Goal: Task Accomplishment & Management: Use online tool/utility

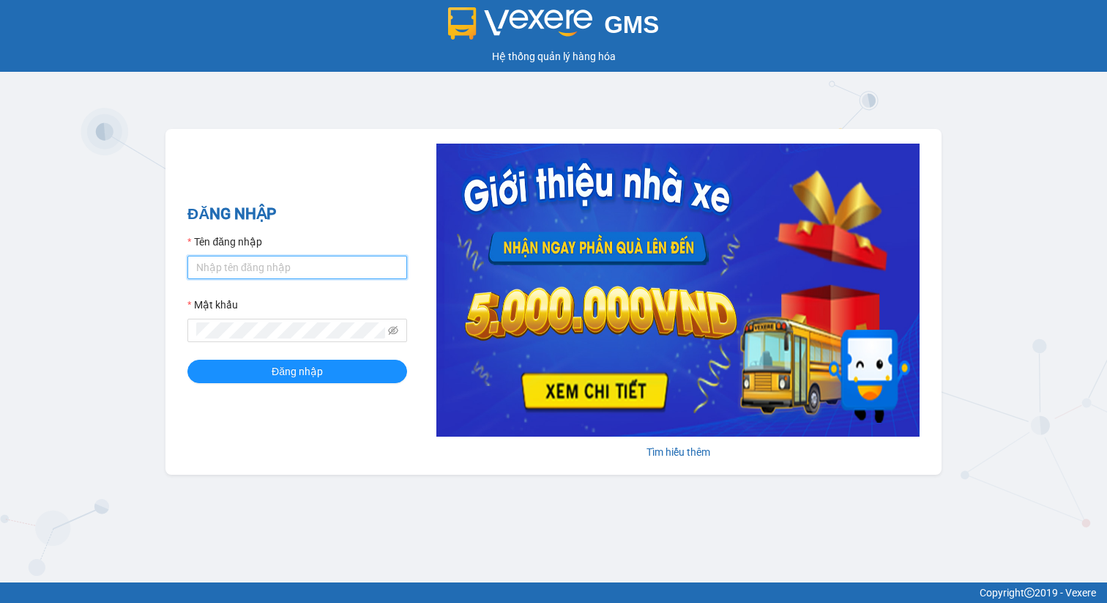
click at [305, 269] on input "Tên đăng nhập" at bounding box center [297, 267] width 220 height 23
type input "admin.xtl"
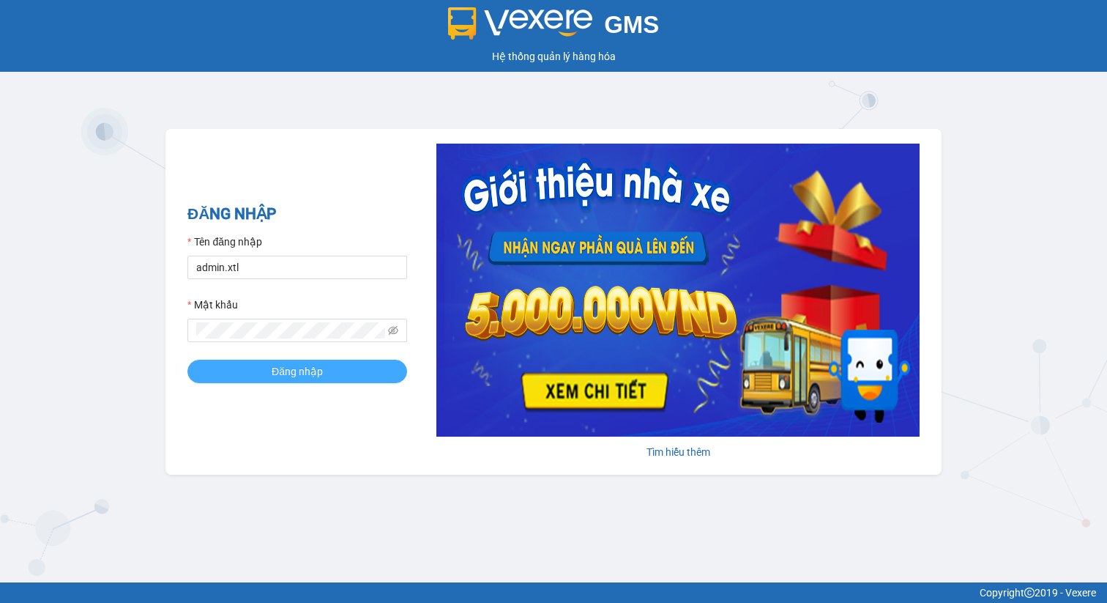
click at [321, 362] on button "Đăng nhập" at bounding box center [297, 371] width 220 height 23
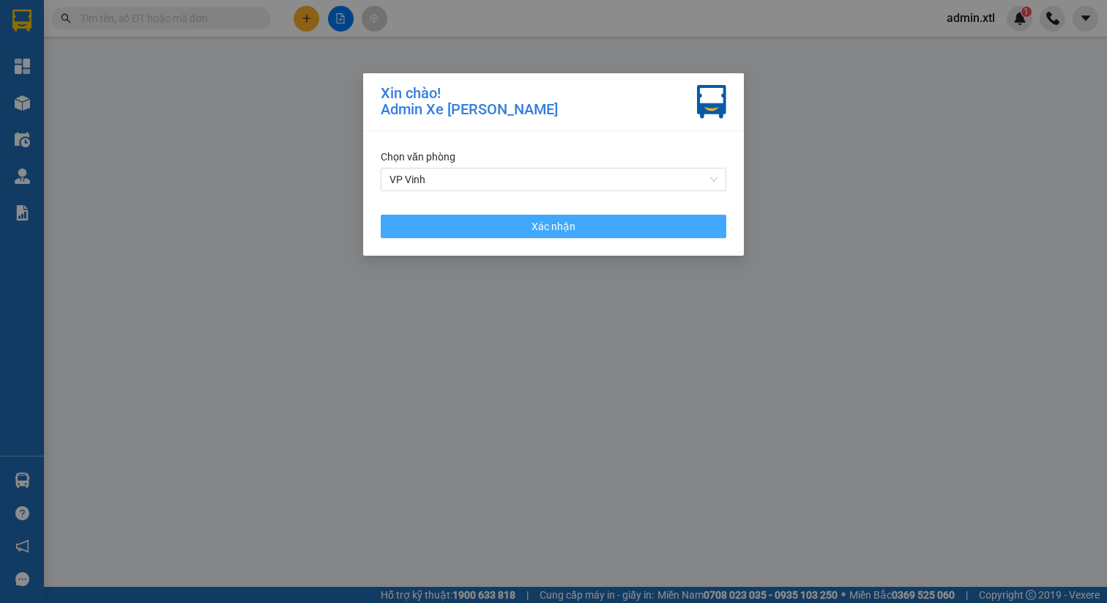
click at [611, 225] on button "Xác nhận" at bounding box center [554, 226] width 346 height 23
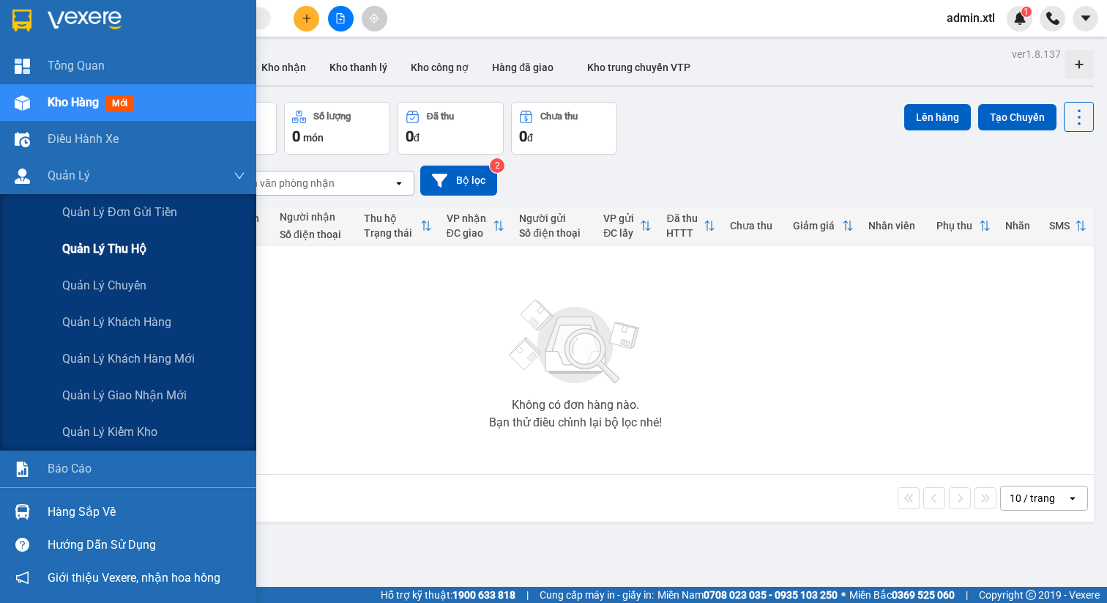
click at [105, 246] on span "Quản lý thu hộ" at bounding box center [104, 248] width 84 height 18
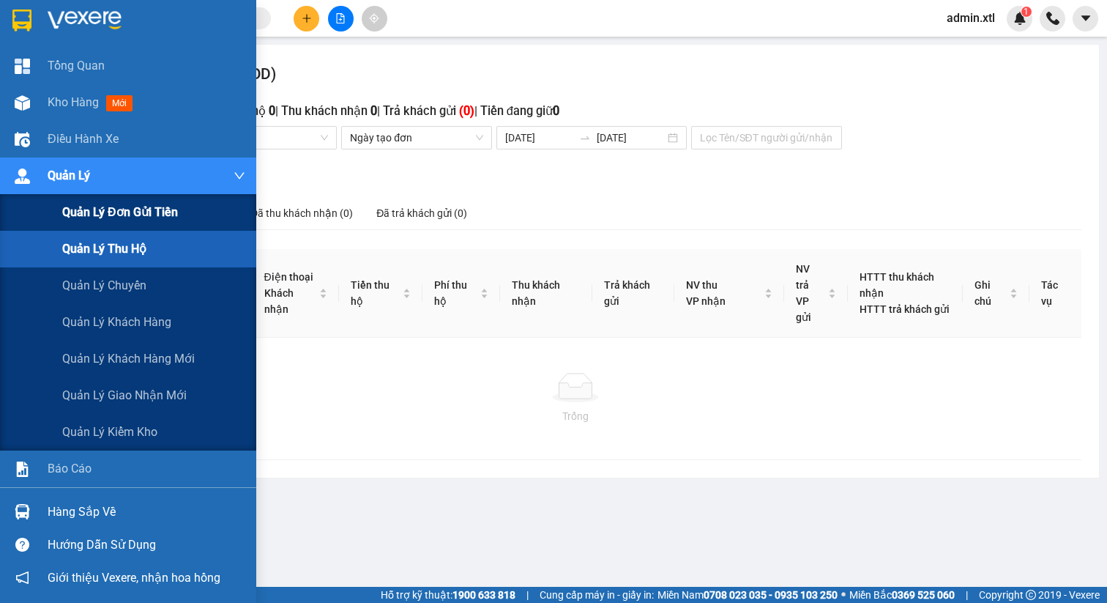
click at [130, 222] on div "Quản lý đơn gửi tiền" at bounding box center [153, 212] width 183 height 37
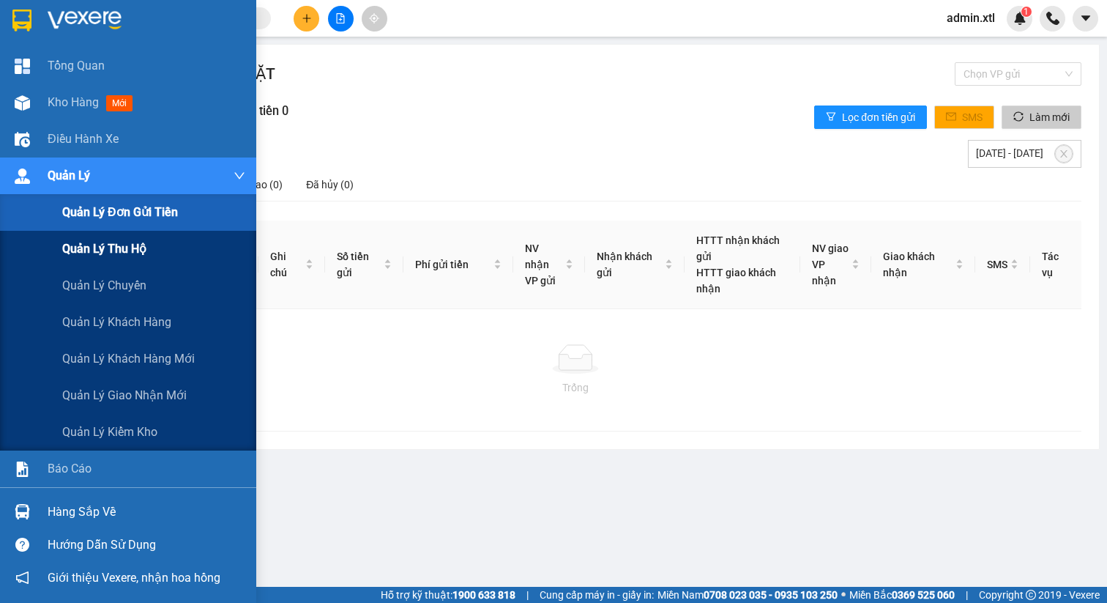
click at [128, 256] on span "Điện thoại" at bounding box center [117, 248] width 24 height 28
click at [130, 278] on span "Quản lý chuyến" at bounding box center [104, 285] width 85 height 18
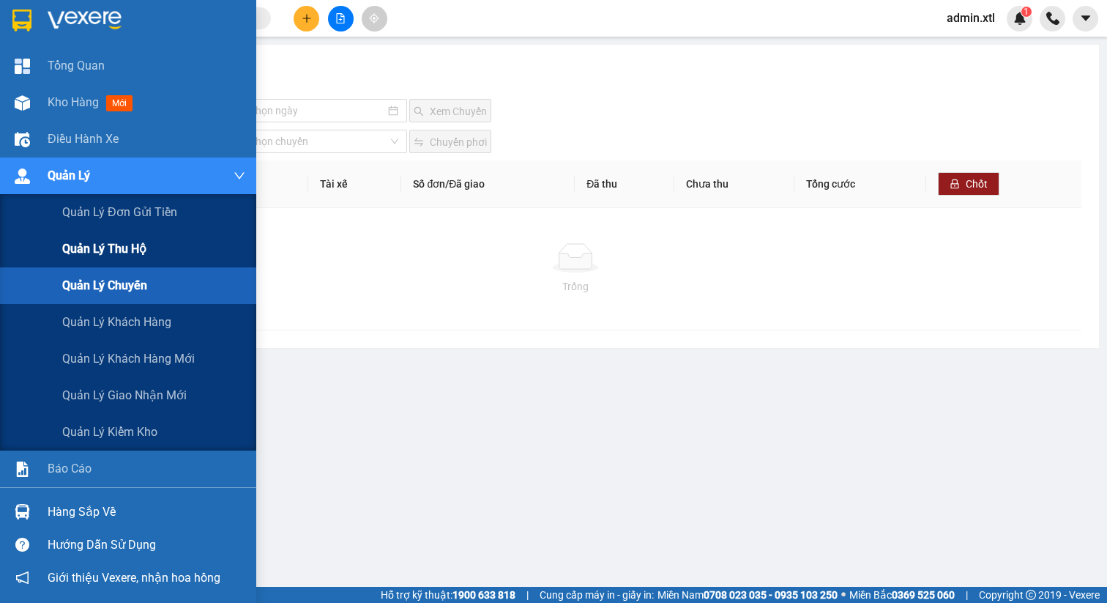
click at [89, 249] on span "Quản lý thu hộ" at bounding box center [104, 248] width 84 height 18
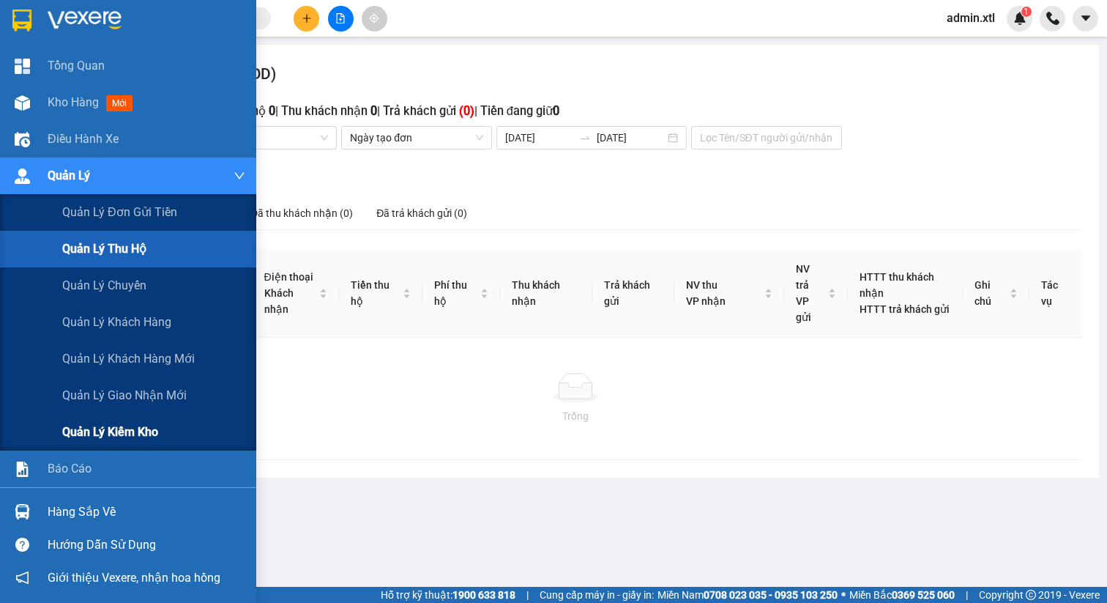
click at [103, 428] on span "Quản lý kiểm kho" at bounding box center [110, 431] width 96 height 18
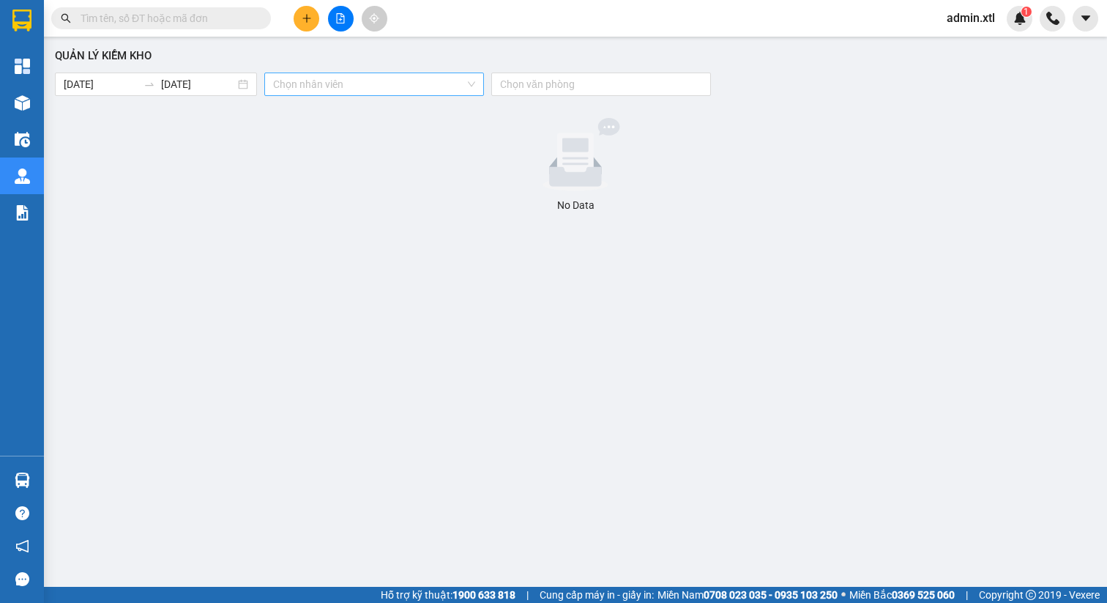
click at [390, 93] on input "search" at bounding box center [369, 84] width 192 height 22
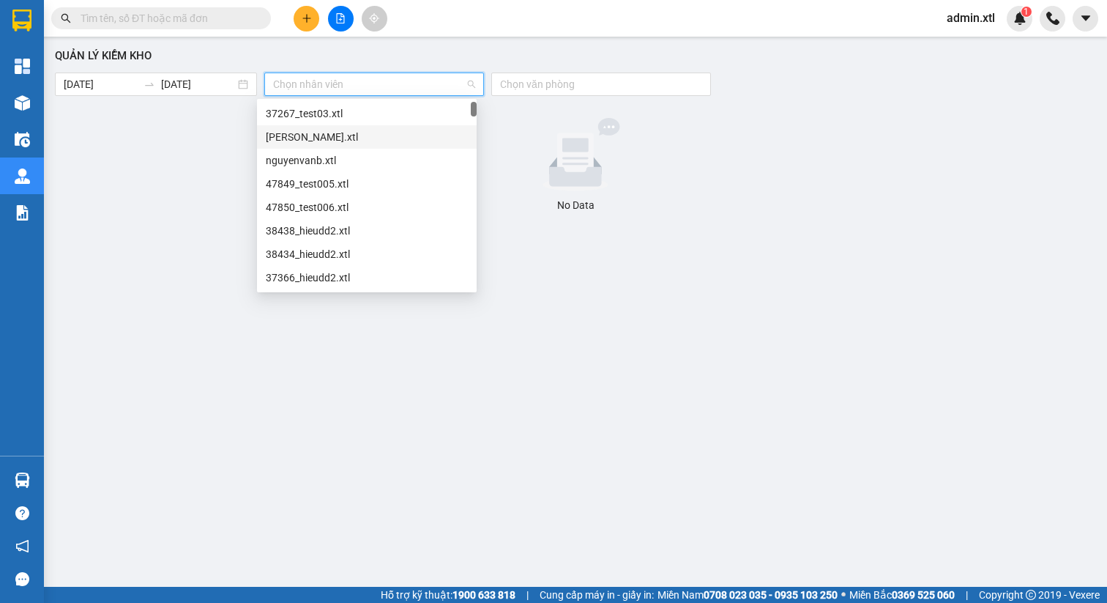
click at [349, 159] on div "nguyenvanb.xtl" at bounding box center [367, 160] width 202 height 16
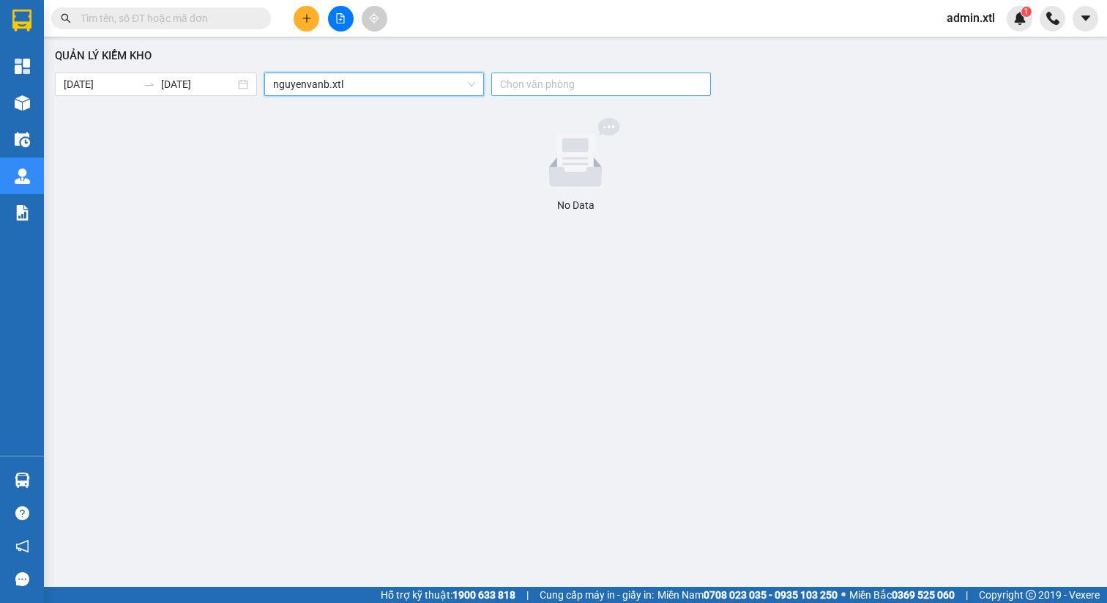
click at [556, 78] on div at bounding box center [594, 84] width 198 height 18
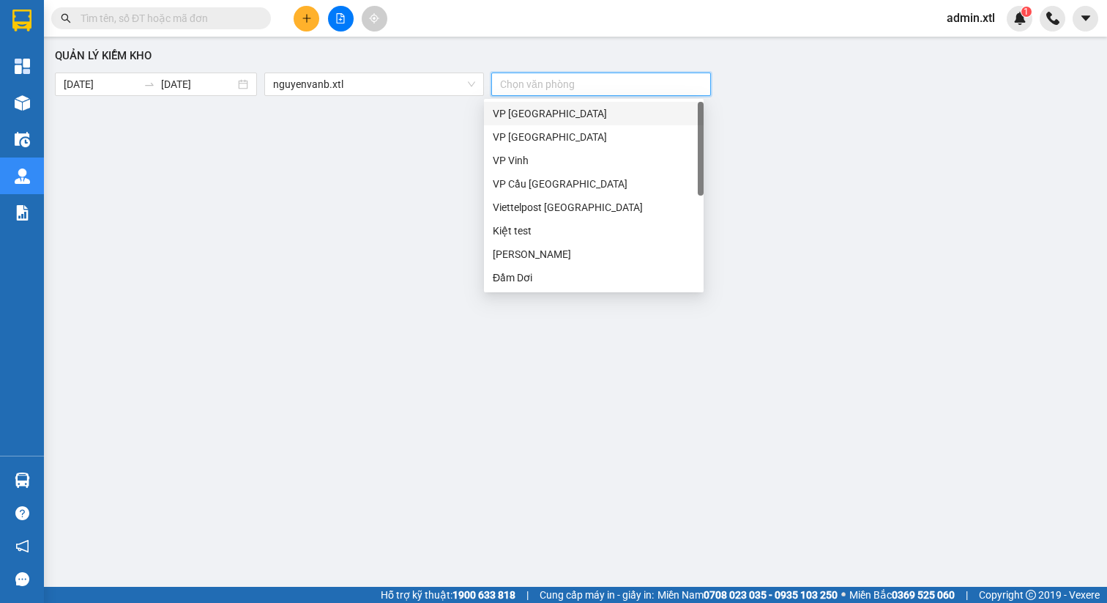
click at [544, 120] on div "VP [GEOGRAPHIC_DATA]" at bounding box center [594, 113] width 202 height 16
click at [433, 202] on div "No Data" at bounding box center [576, 205] width 1030 height 16
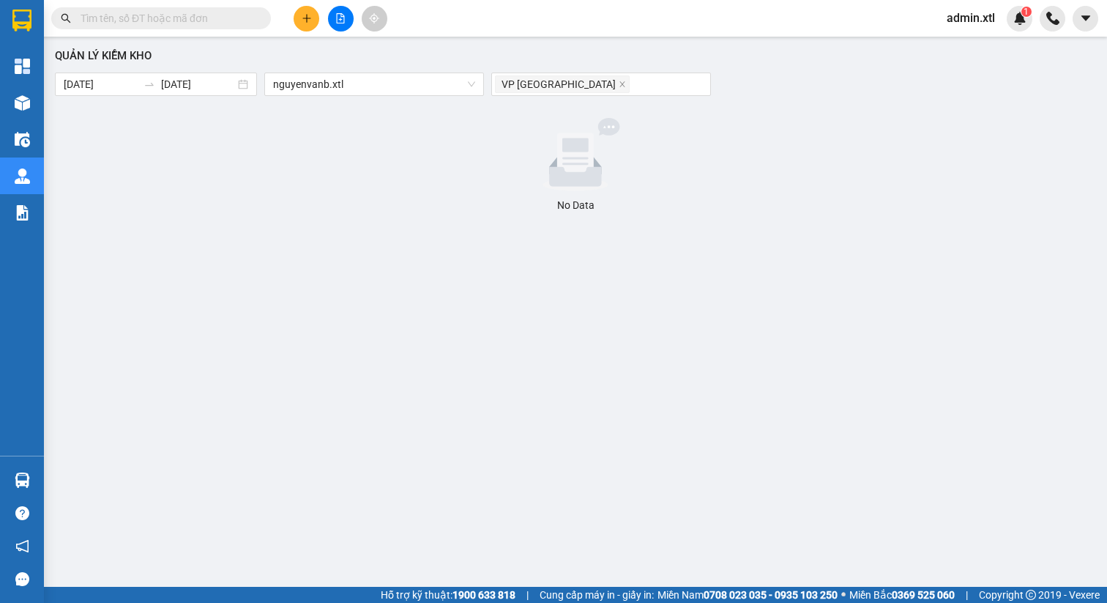
click at [566, 212] on div "No Data" at bounding box center [576, 205] width 1030 height 16
click at [368, 94] on div "nguyenvanb.xtl" at bounding box center [374, 83] width 220 height 23
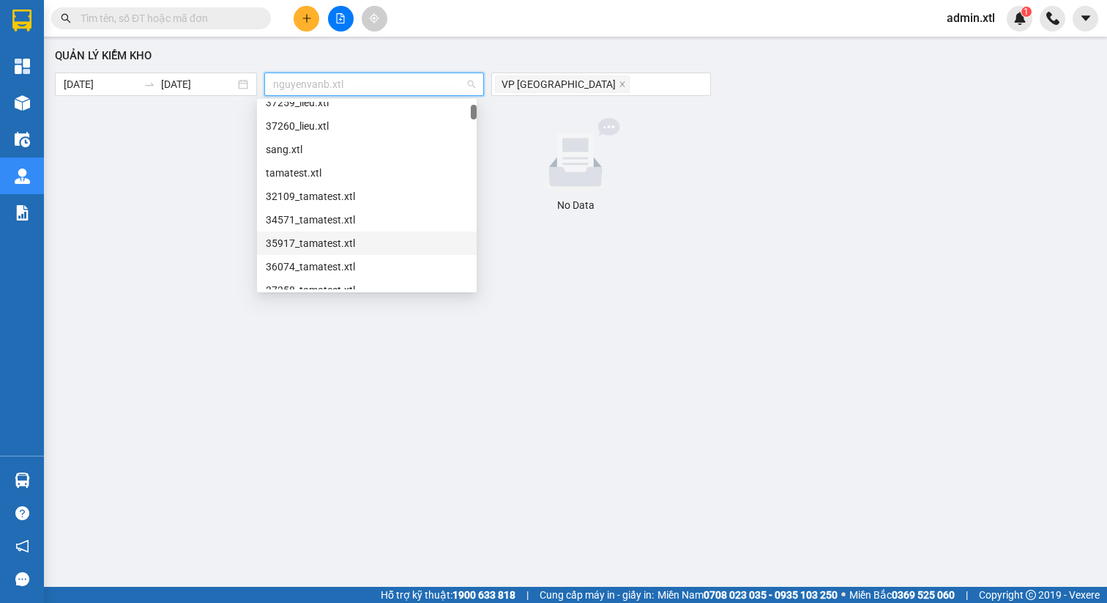
scroll to position [688, 0]
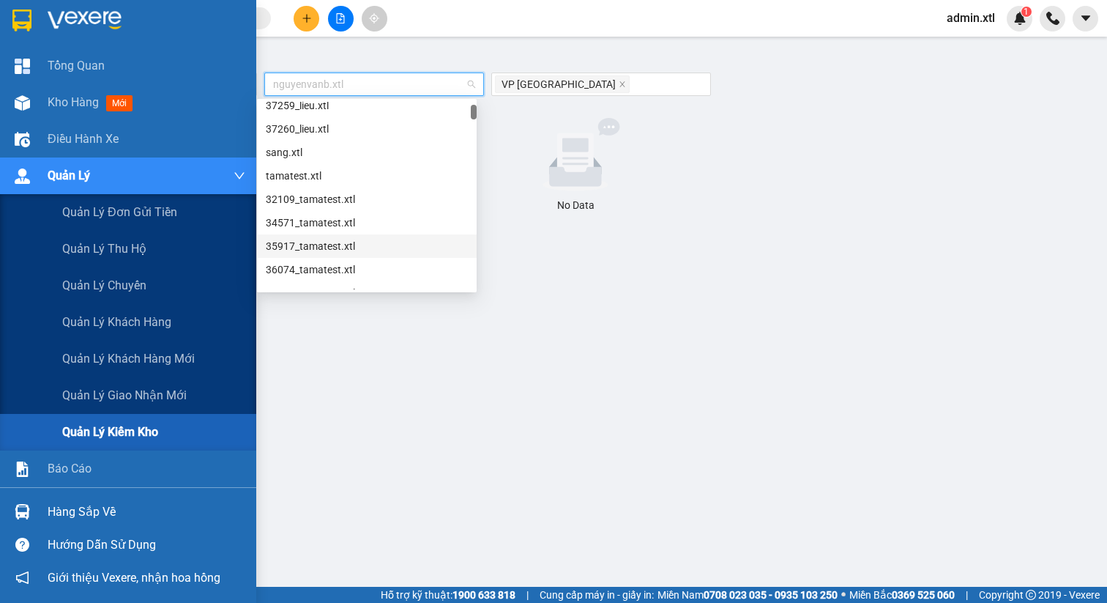
click at [158, 431] on span "Quản lý kiểm kho" at bounding box center [110, 431] width 96 height 18
